Goal: Navigation & Orientation: Find specific page/section

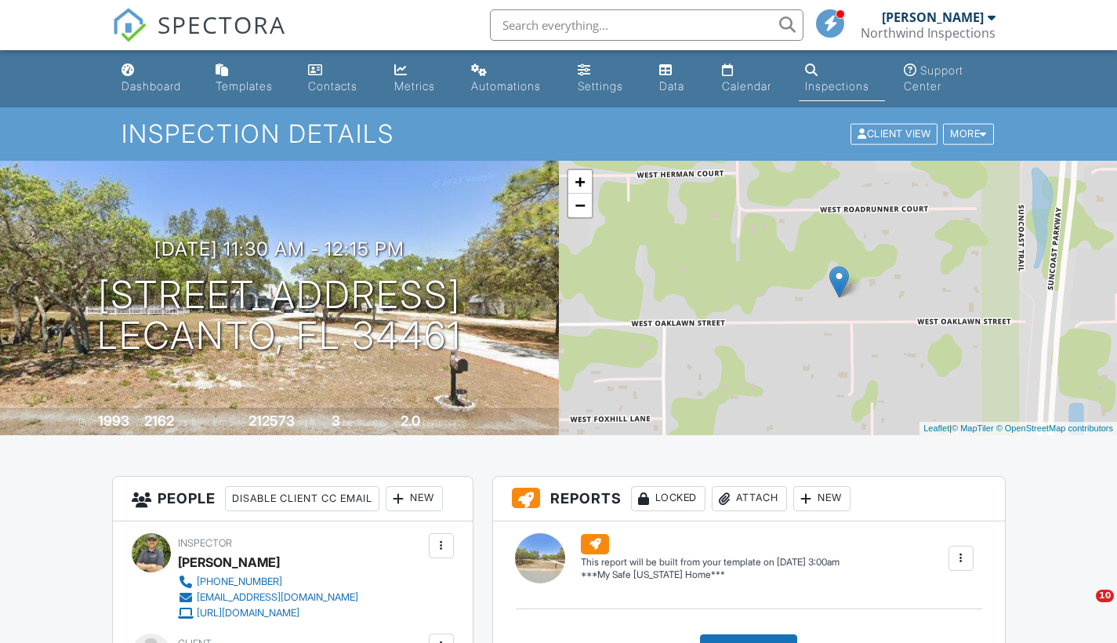
click at [149, 91] on div "Dashboard" at bounding box center [152, 85] width 60 height 13
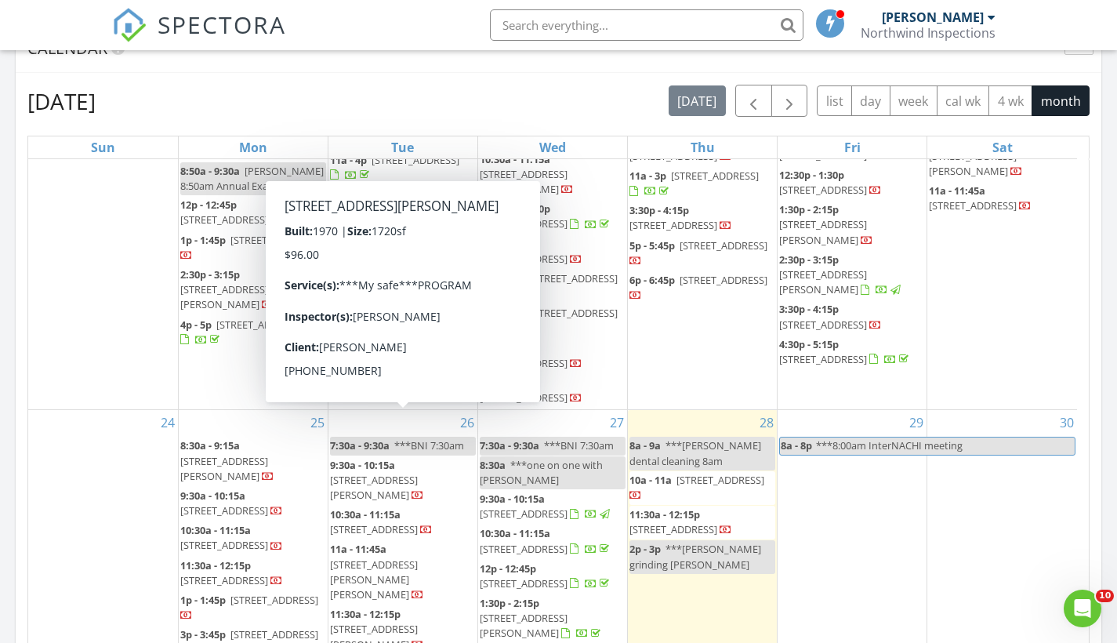
scroll to position [909, 0]
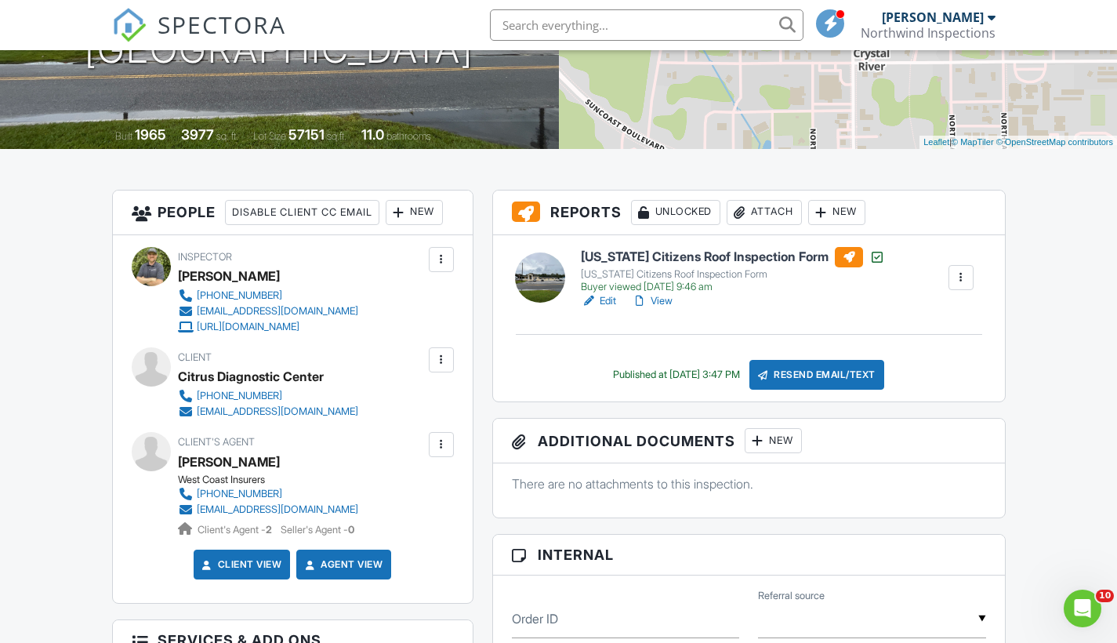
scroll to position [290, 0]
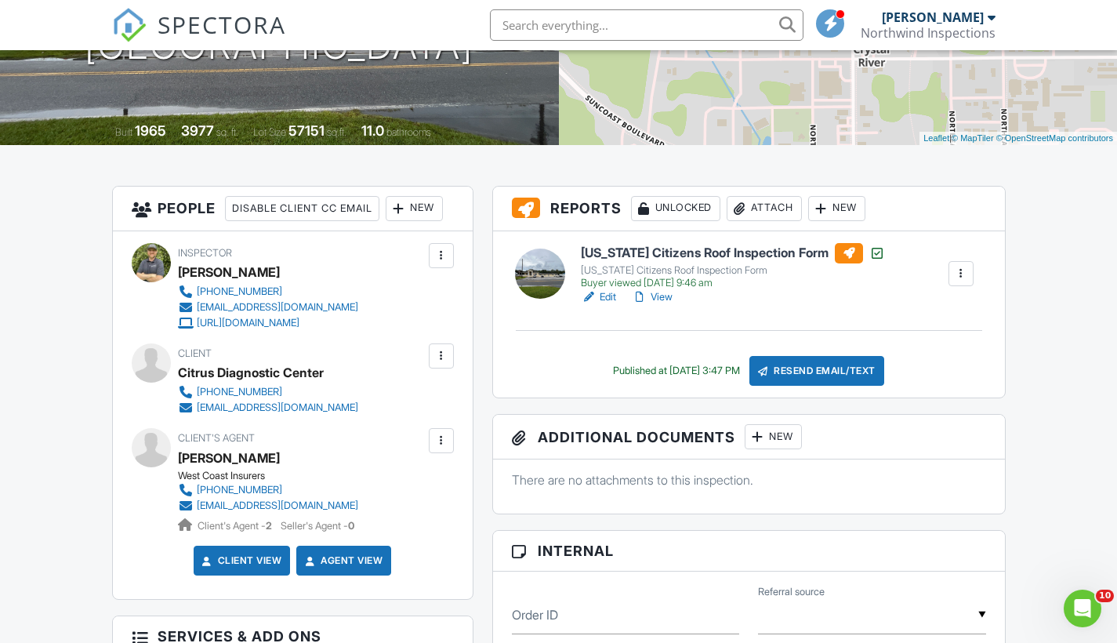
click at [668, 294] on link "View" at bounding box center [652, 297] width 41 height 16
click at [608, 294] on link "Edit" at bounding box center [598, 297] width 35 height 16
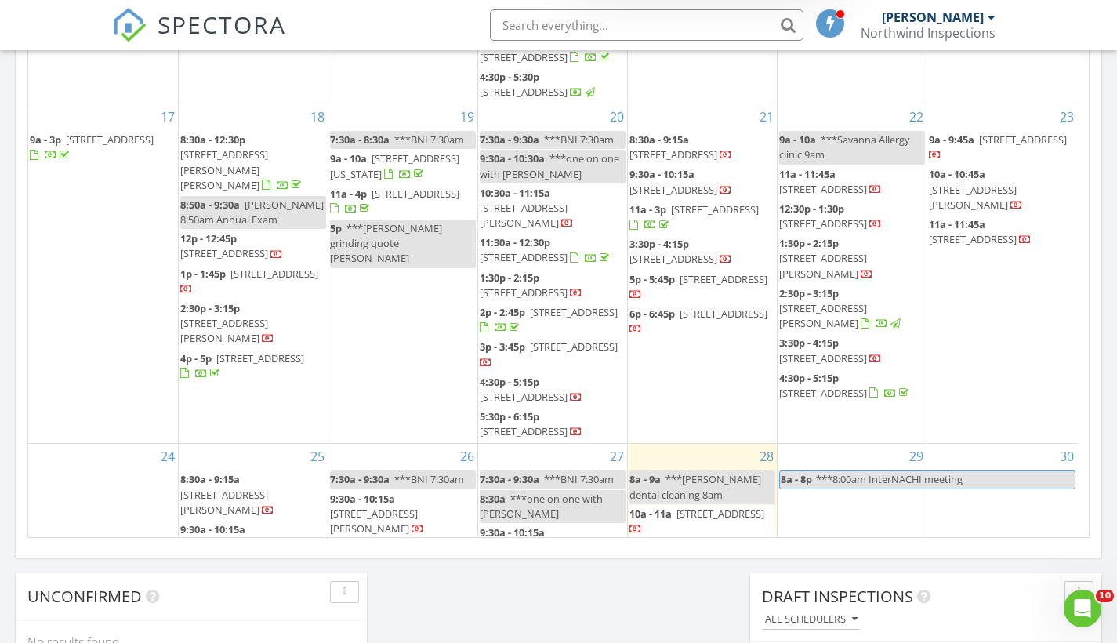
scroll to position [623, 0]
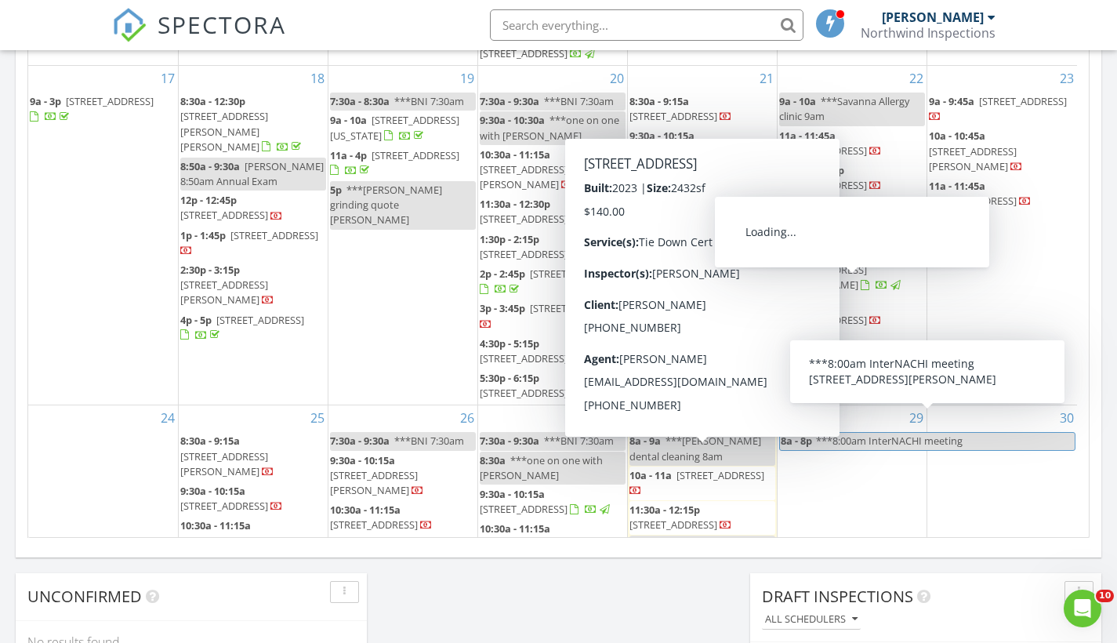
click at [835, 347] on span "922 N Citrus Ave, Crystal River 34428" at bounding box center [823, 354] width 88 height 14
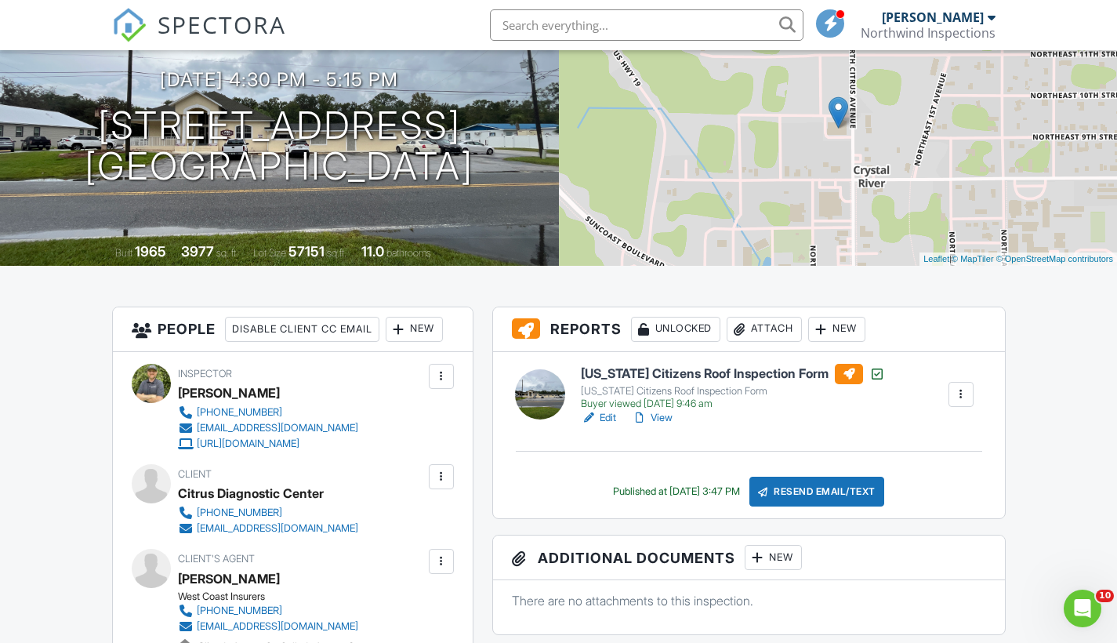
click at [666, 415] on link "View" at bounding box center [652, 418] width 41 height 16
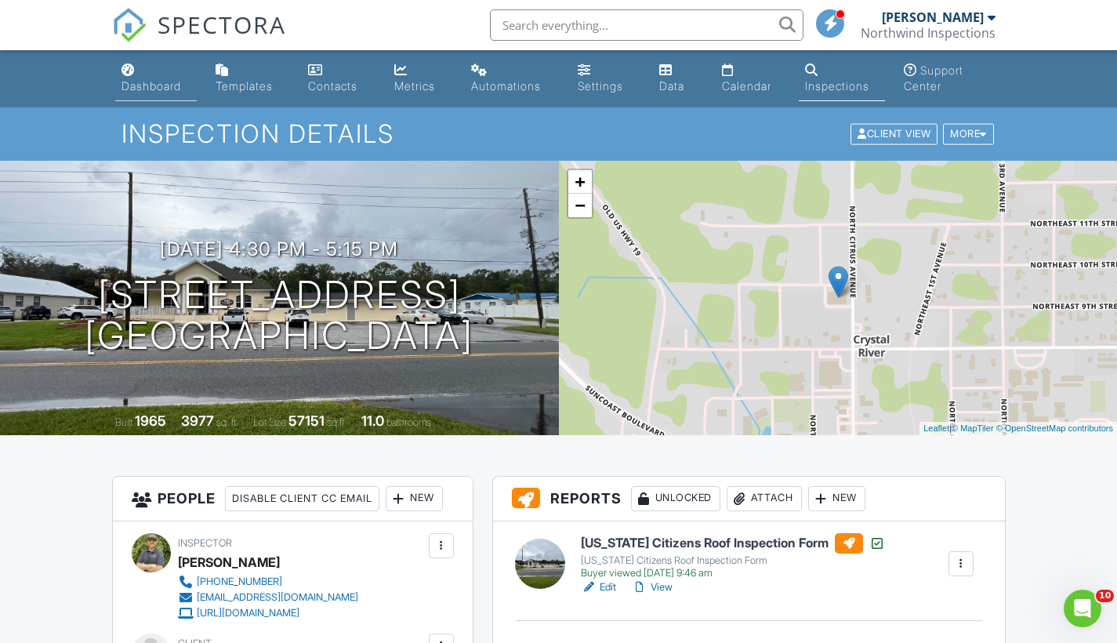
click at [143, 90] on div "Dashboard" at bounding box center [152, 85] width 60 height 13
